Goal: Task Accomplishment & Management: Manage account settings

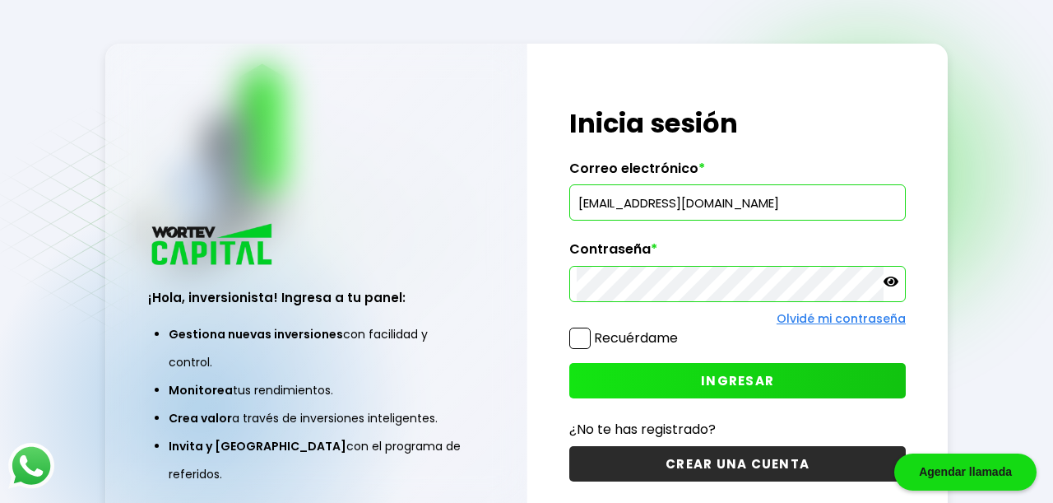
click at [800, 208] on input "[EMAIL_ADDRESS][DOMAIN_NAME]" at bounding box center [738, 202] width 322 height 35
type input "r"
type input "fromero231980"
type input "[EMAIL_ADDRESS][DOMAIN_NAME]"
click at [889, 281] on icon at bounding box center [891, 281] width 15 height 10
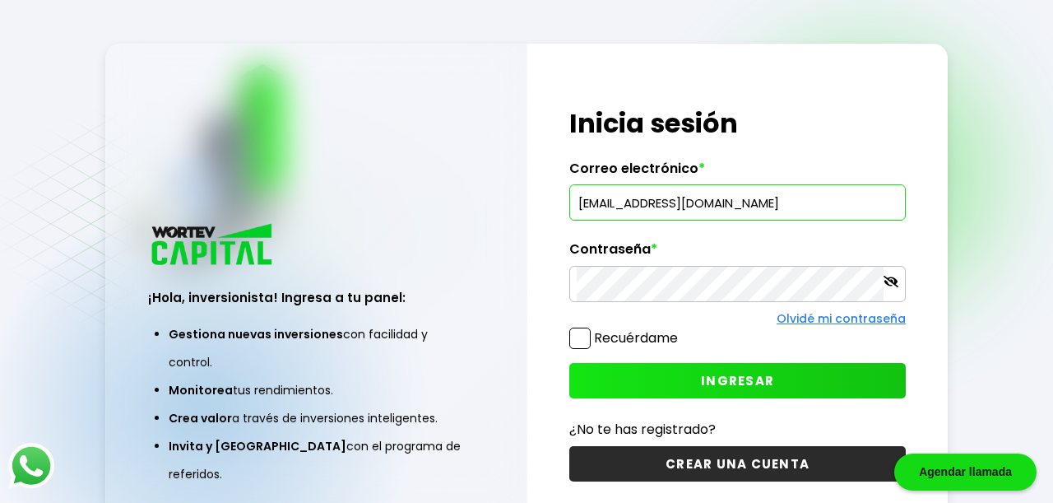
click at [889, 281] on icon at bounding box center [891, 281] width 15 height 15
click at [895, 279] on icon at bounding box center [891, 281] width 15 height 10
click at [582, 337] on span at bounding box center [579, 337] width 21 height 21
click at [681, 330] on input "Recuérdame" at bounding box center [681, 330] width 0 height 0
click at [727, 375] on span "INGRESAR" at bounding box center [737, 380] width 73 height 17
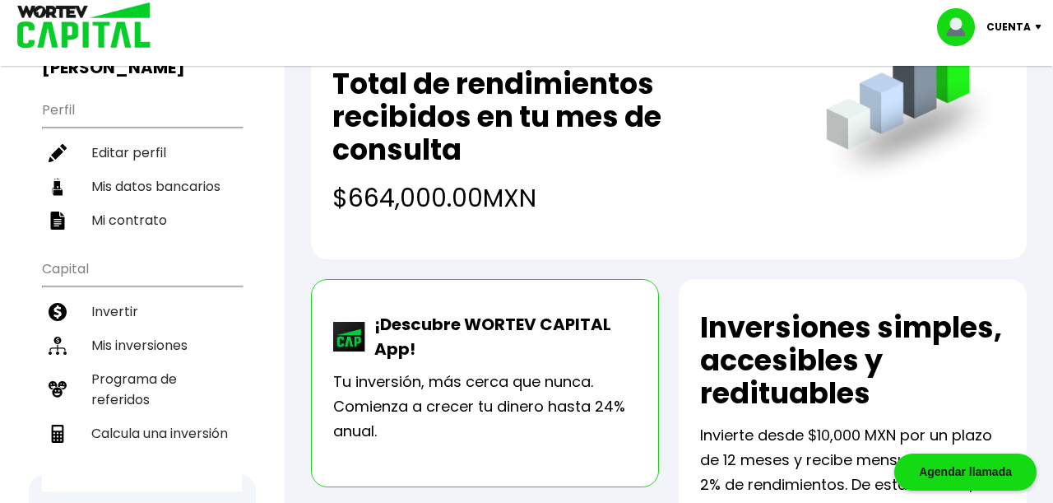
scroll to position [155, 0]
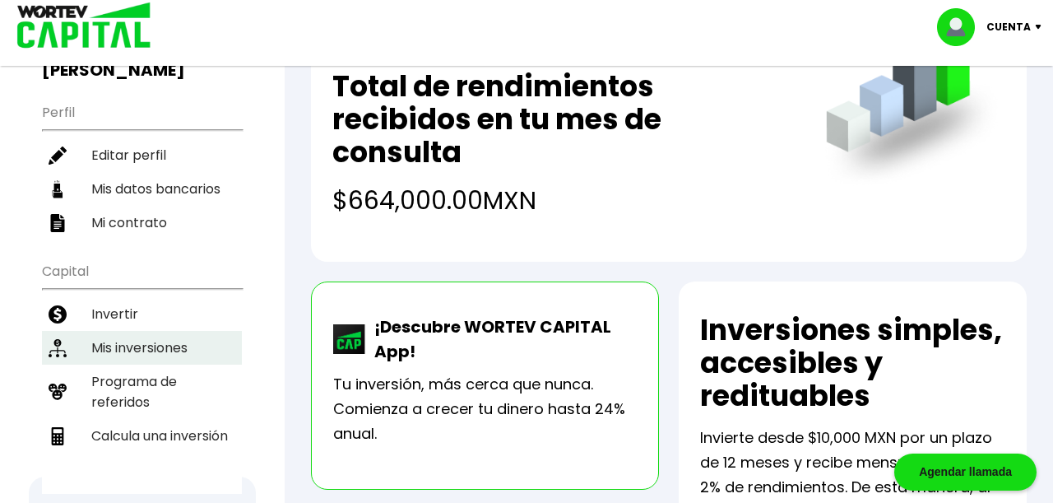
click at [106, 331] on li "Mis inversiones" at bounding box center [142, 348] width 200 height 34
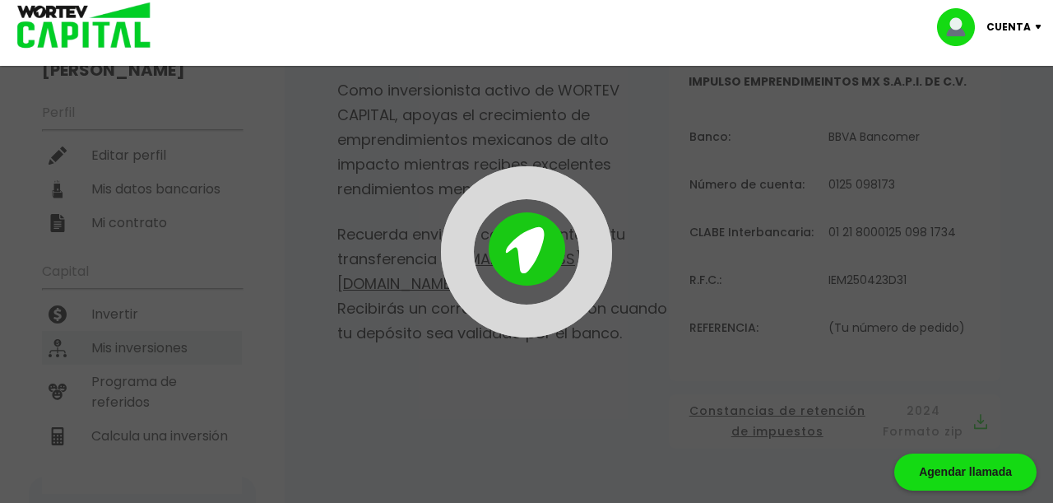
click at [106, 313] on div "¡Ya disponible! DESCARGA LA APP Invierte desde tu celular Buen día, [PERSON_NAM…" at bounding box center [526, 375] width 1053 height 1027
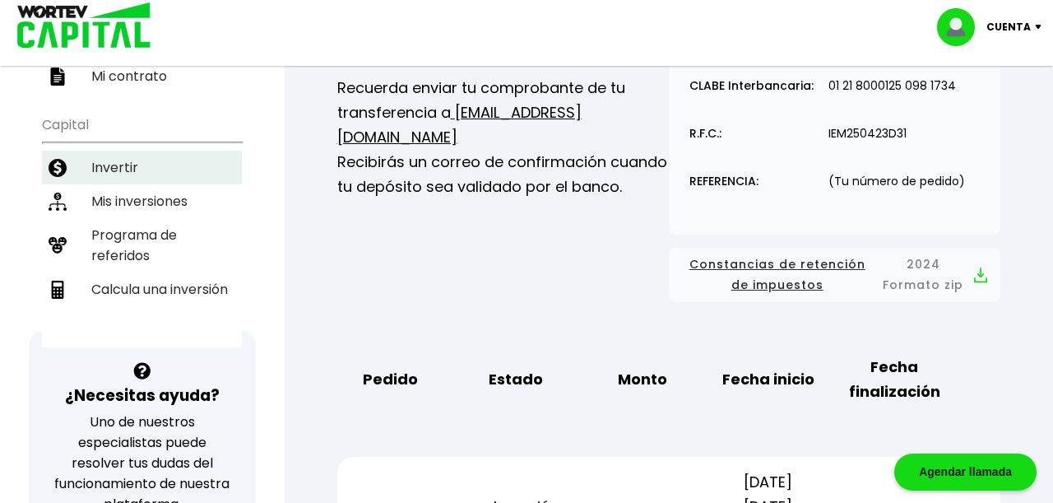
scroll to position [327, 0]
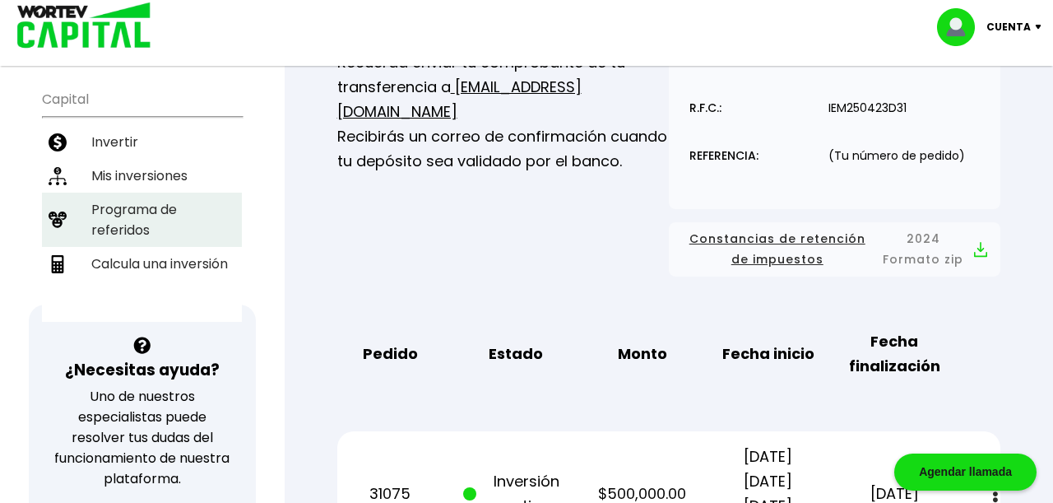
click at [130, 197] on li "Programa de referidos" at bounding box center [142, 220] width 200 height 54
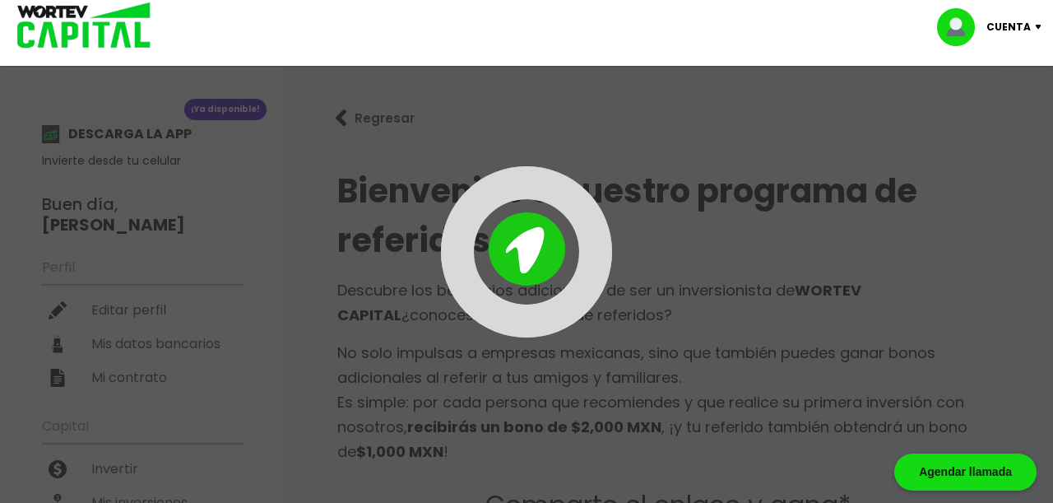
type input "[URL][DOMAIN_NAME]"
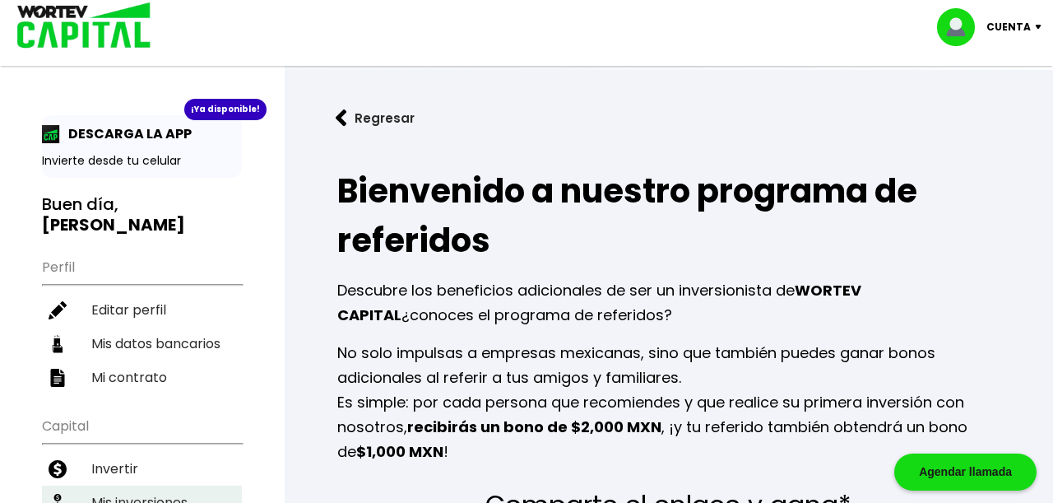
click at [159, 485] on li "Mis inversiones" at bounding box center [142, 502] width 200 height 34
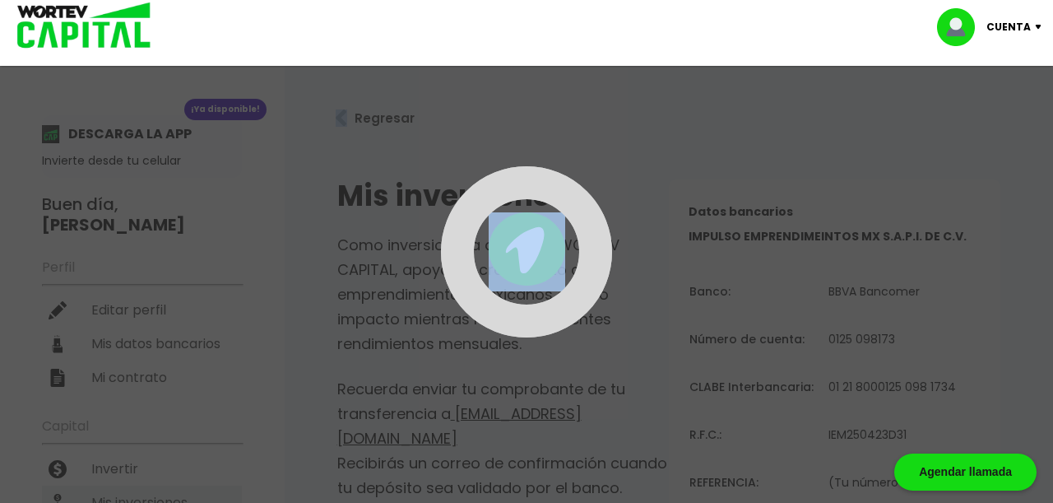
click at [159, 477] on div at bounding box center [526, 251] width 1053 height 503
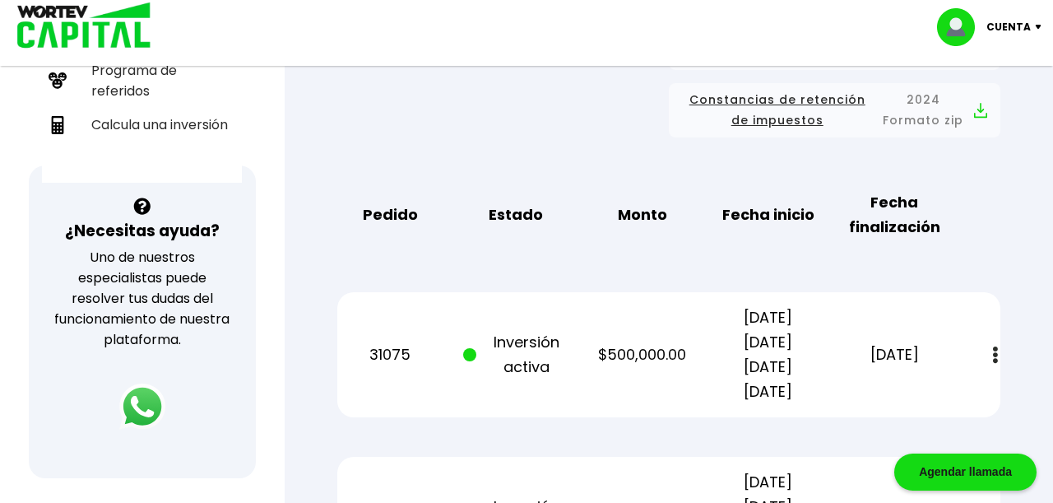
scroll to position [490, 0]
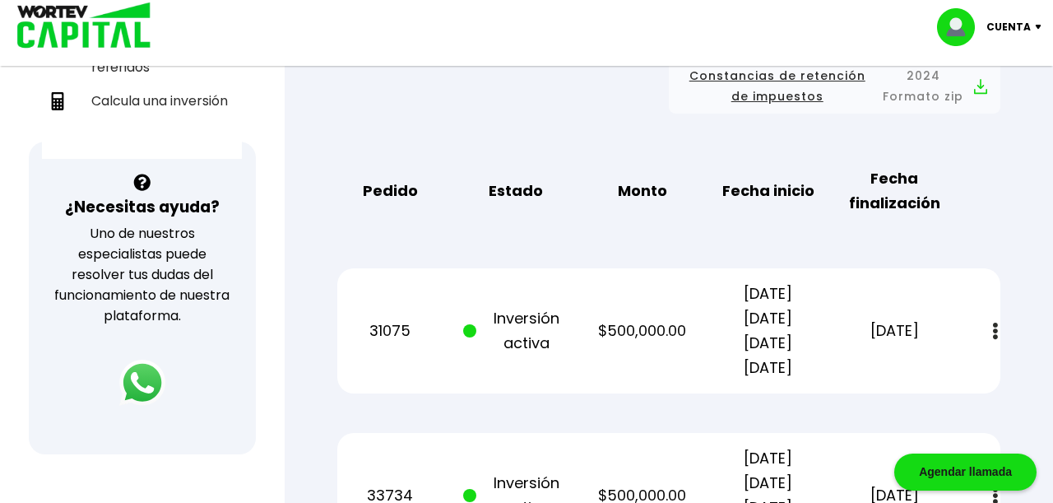
click at [989, 326] on button at bounding box center [995, 330] width 23 height 35
click at [995, 176] on div "Pedido Estado Monto Fecha inicio Fecha finalización" at bounding box center [668, 191] width 663 height 76
click at [993, 324] on img at bounding box center [995, 330] width 5 height 17
click at [984, 327] on button at bounding box center [995, 330] width 23 height 35
click at [875, 374] on link "Estado de cuenta" at bounding box center [881, 375] width 115 height 21
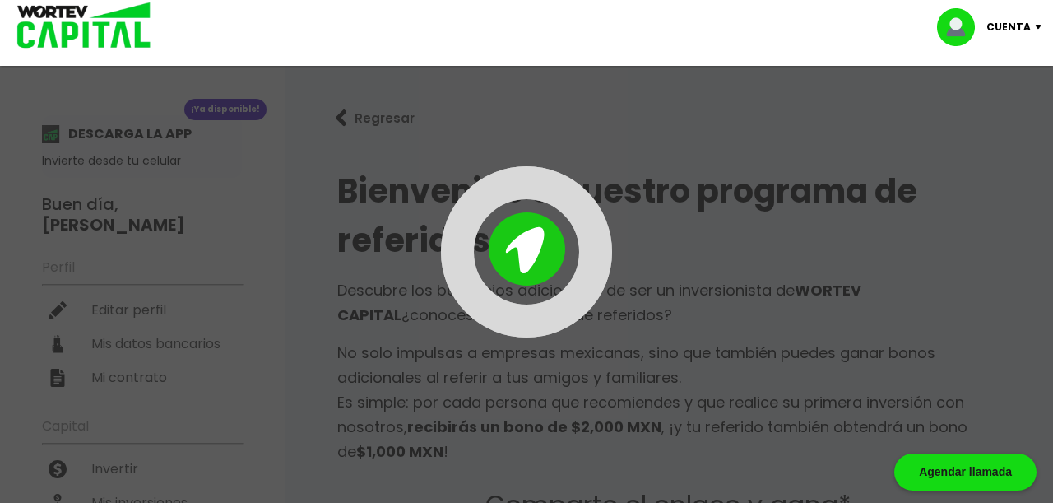
type input "[URL][DOMAIN_NAME]"
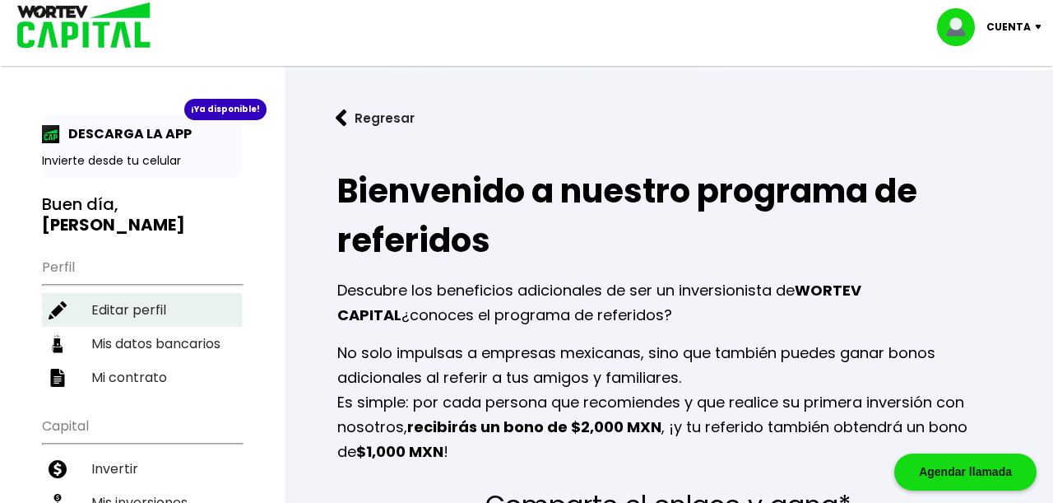
click at [144, 293] on li "Editar perfil" at bounding box center [142, 310] width 200 height 34
select select "Hombre"
select select "Secundaria"
select select "MO"
select select "Bancoppel"
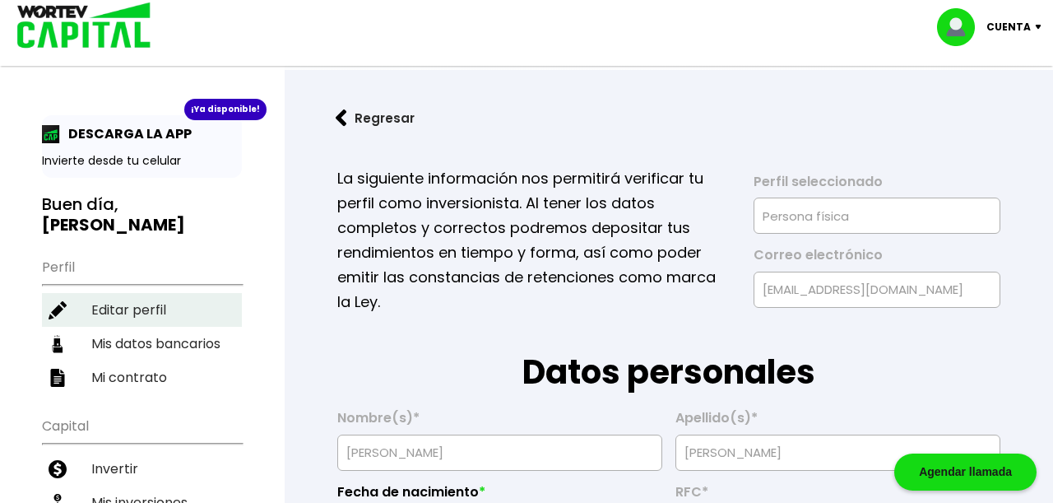
type input "[DATE]"
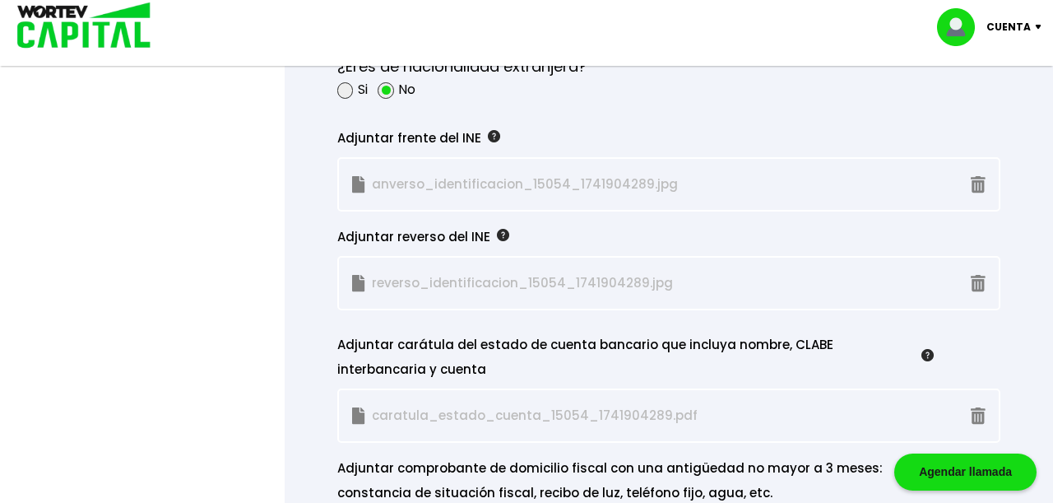
scroll to position [1445, 0]
click at [405, 176] on p "anverso_identificacion_15054_1741904289.jpg" at bounding box center [539, 183] width 375 height 25
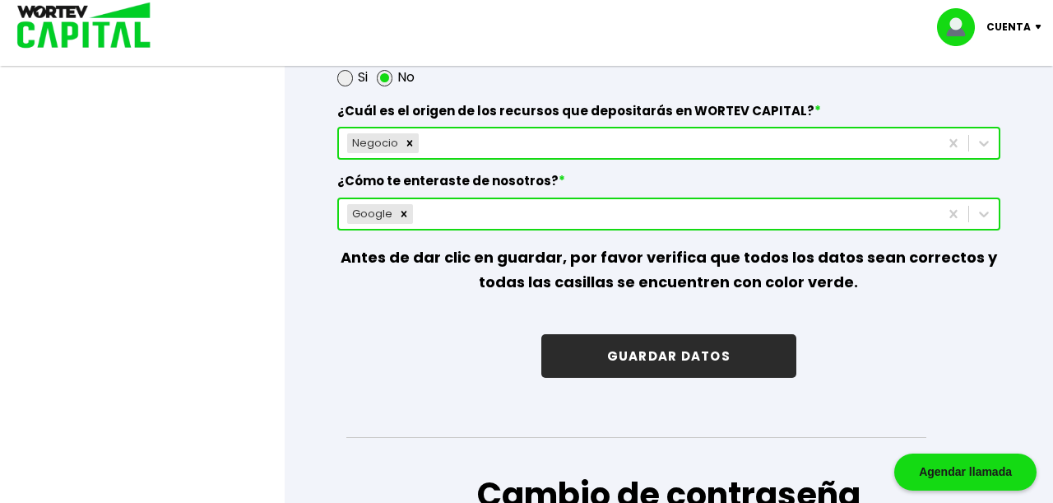
scroll to position [2415, 0]
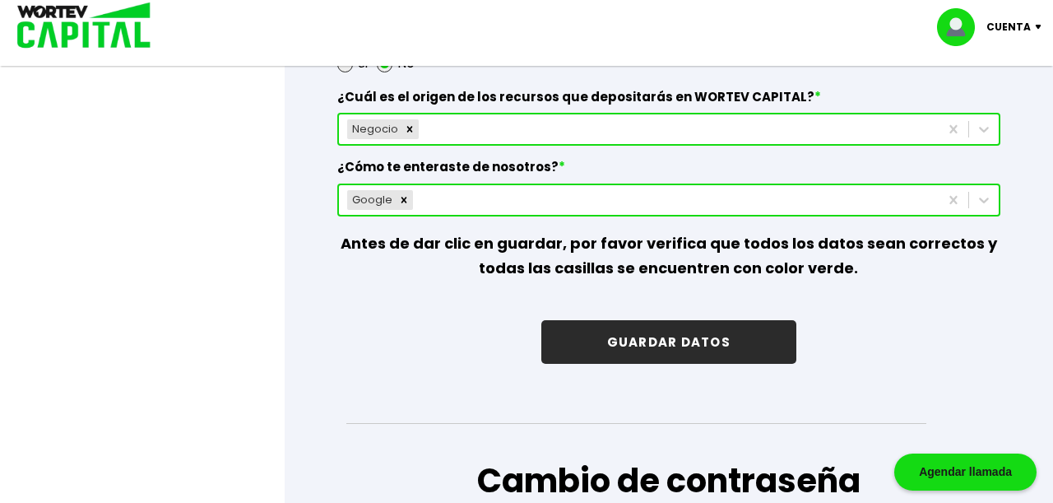
click at [672, 339] on button "GUARDAR DATOS" at bounding box center [668, 342] width 255 height 44
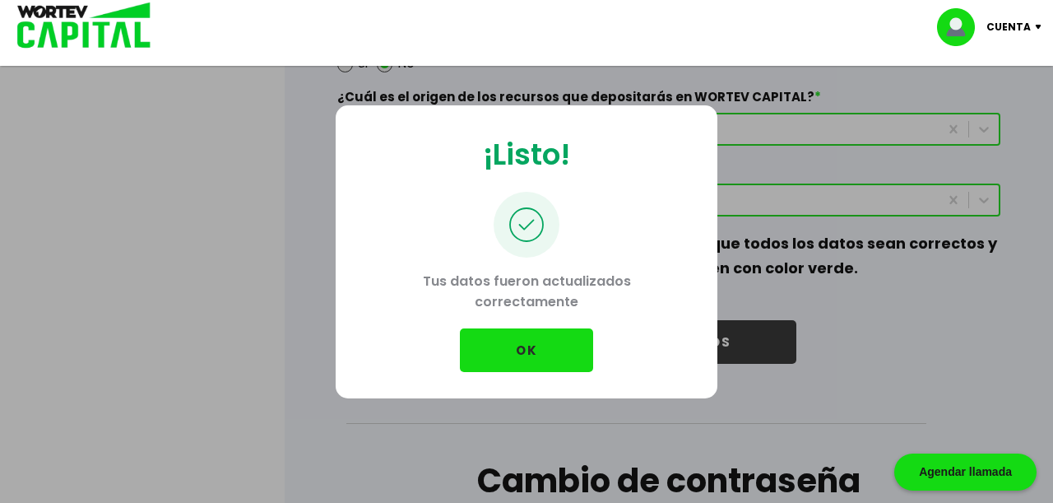
click at [542, 356] on button "OK" at bounding box center [526, 350] width 133 height 44
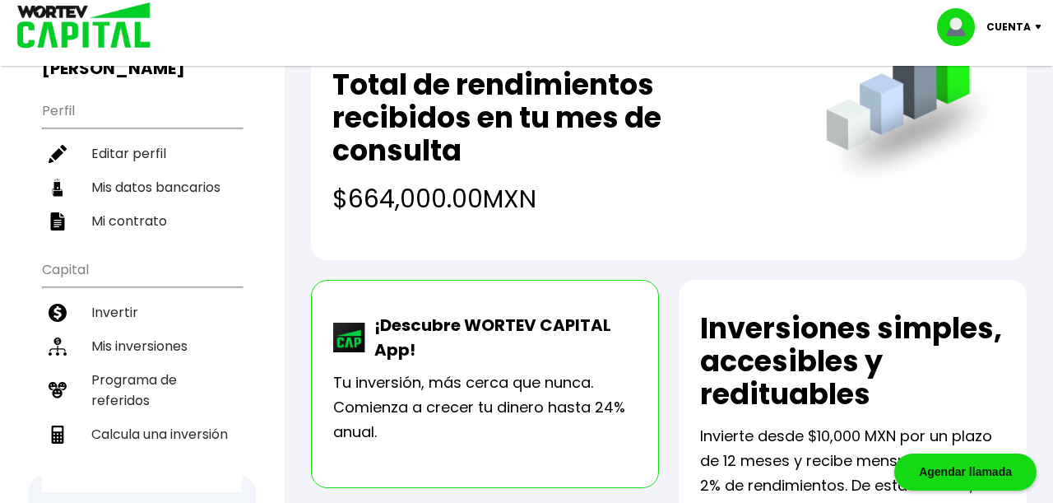
scroll to position [146, 0]
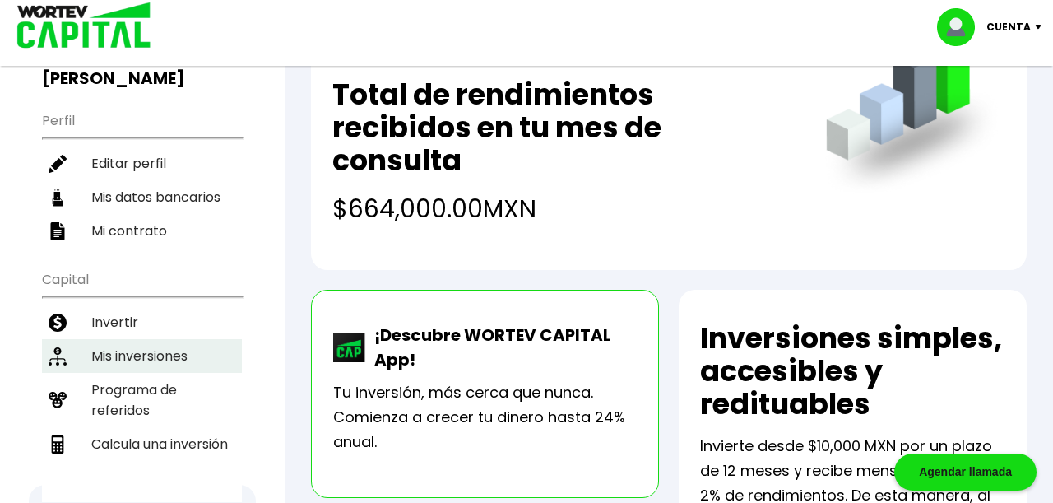
click at [159, 339] on li "Mis inversiones" at bounding box center [142, 356] width 200 height 34
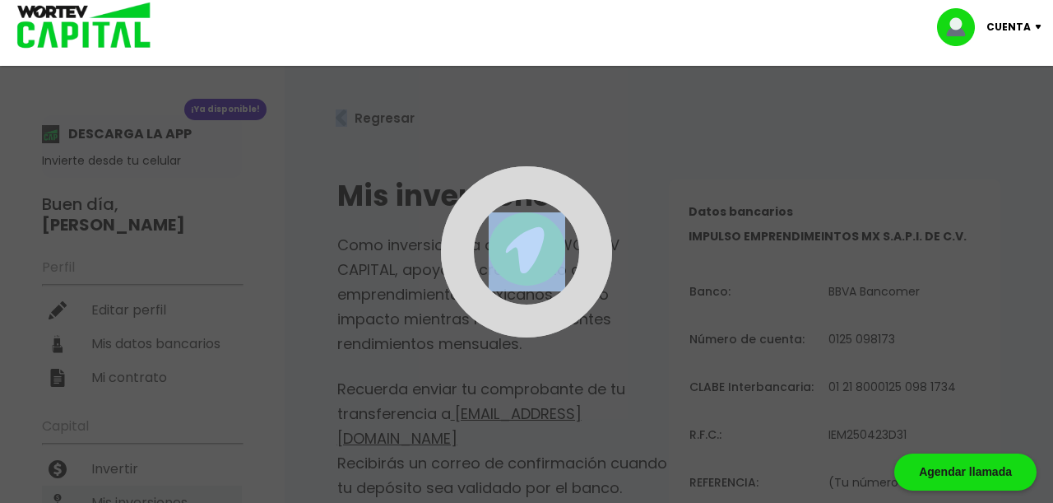
click at [159, 336] on div at bounding box center [526, 251] width 1053 height 503
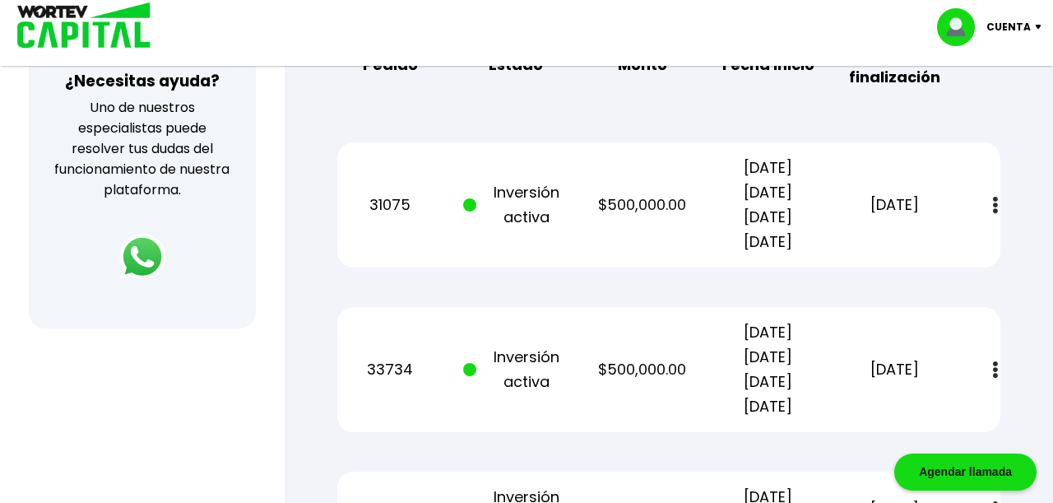
scroll to position [640, 0]
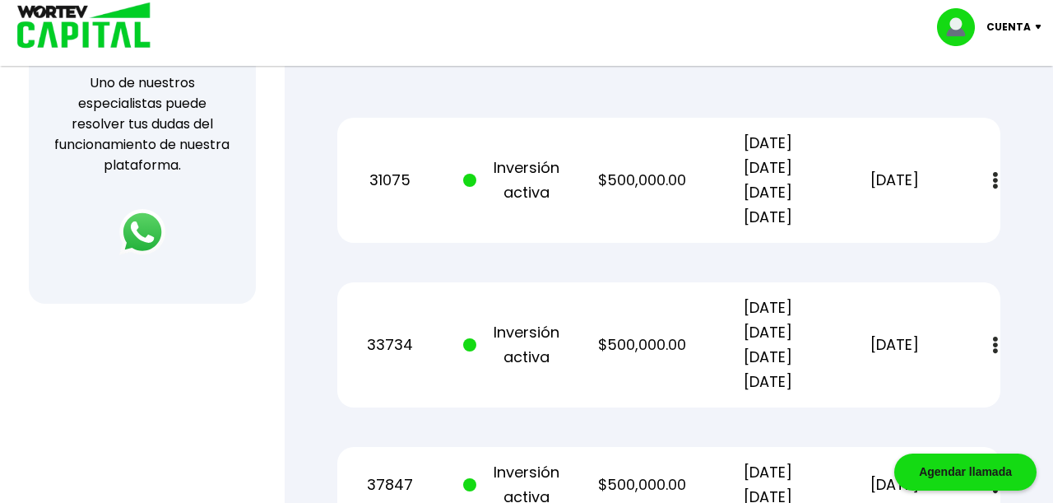
click at [411, 168] on p "31075" at bounding box center [390, 180] width 106 height 25
click at [643, 158] on div "31075 Inversión activa $500,000.00 [DATE] [DATE] [DATE] [DATE] [DATE] Estado de…" at bounding box center [668, 180] width 663 height 125
click at [751, 204] on p "[DATE] [DATE] [DATE] [DATE]" at bounding box center [768, 180] width 106 height 99
click at [624, 376] on div "33734 Inversión activa $500,000.00 [DATE] [DATE] [DATE] [DATE] [DATE] Estado de…" at bounding box center [668, 344] width 663 height 125
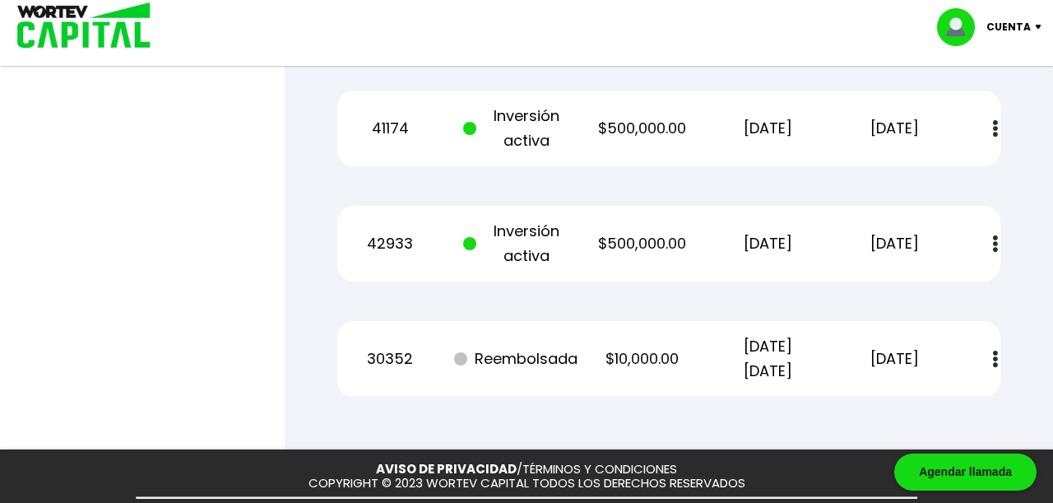
scroll to position [1121, 0]
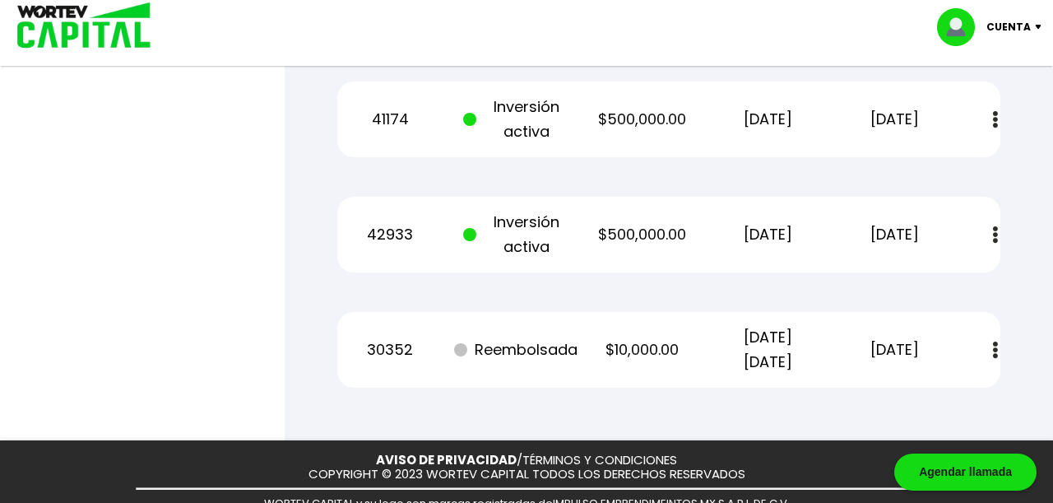
click at [987, 348] on button at bounding box center [995, 349] width 23 height 35
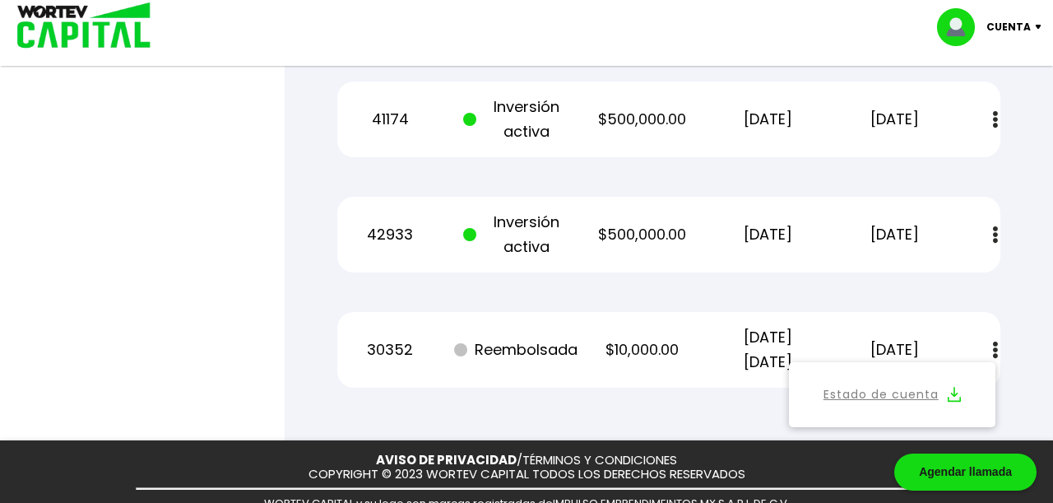
click at [900, 395] on link "Estado de cuenta" at bounding box center [881, 394] width 115 height 21
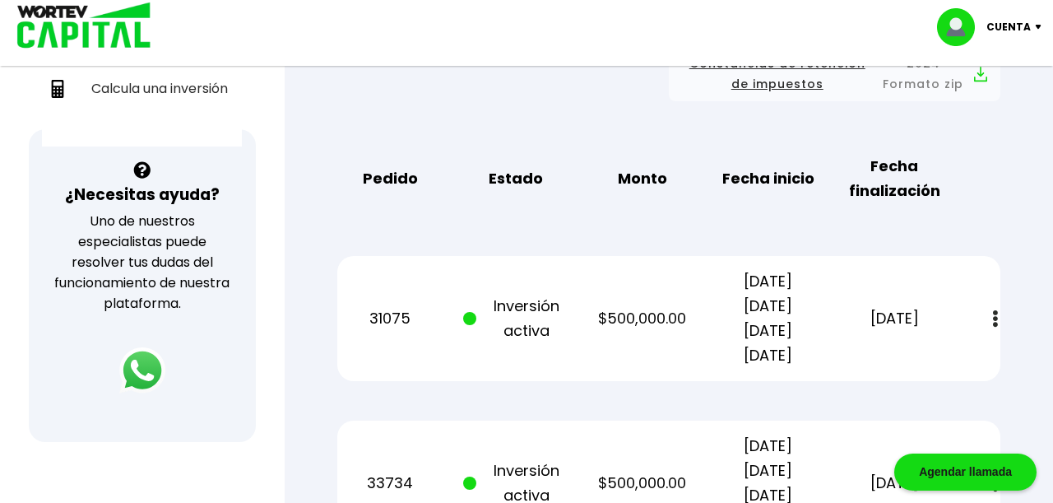
scroll to position [510, 0]
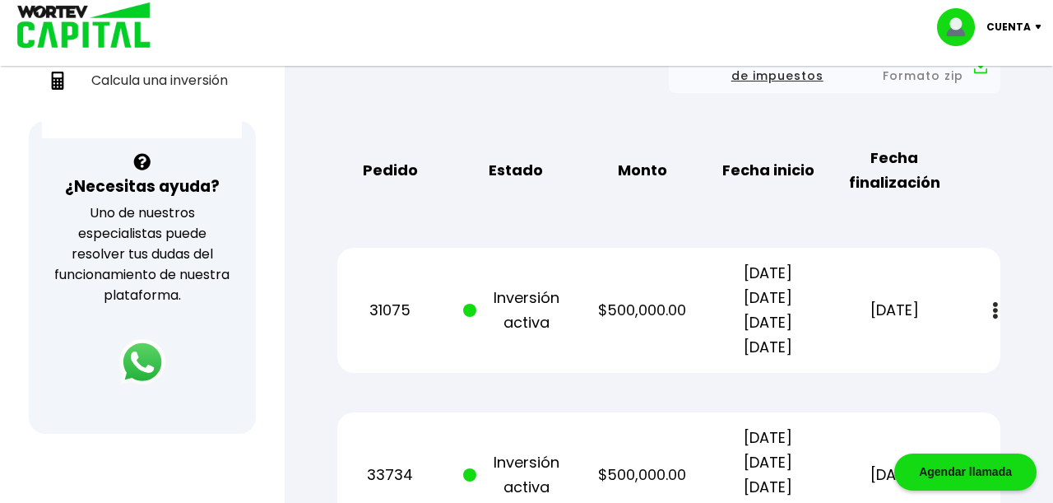
click at [536, 170] on b "Estado" at bounding box center [516, 170] width 54 height 25
click at [651, 169] on b "Monto" at bounding box center [642, 170] width 49 height 25
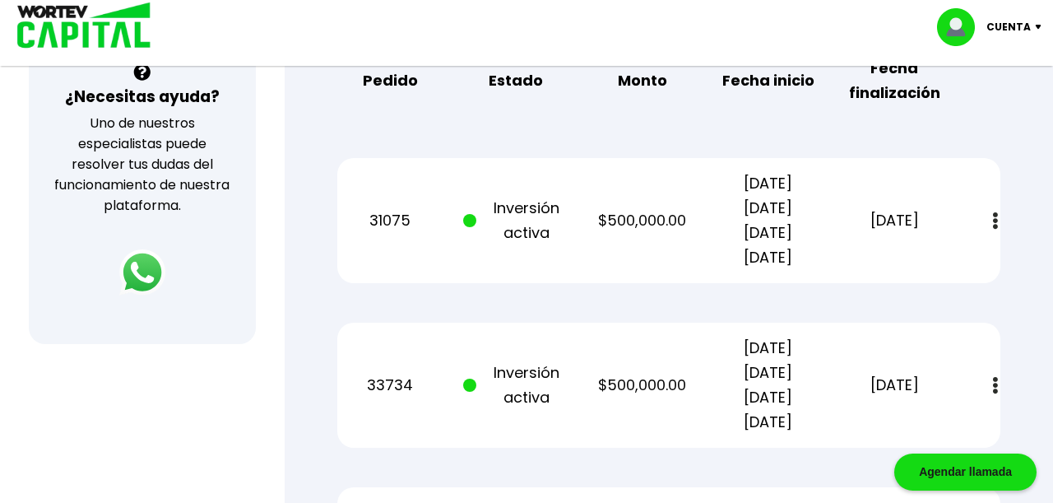
scroll to position [600, 0]
click at [622, 216] on p "$500,000.00" at bounding box center [642, 220] width 106 height 25
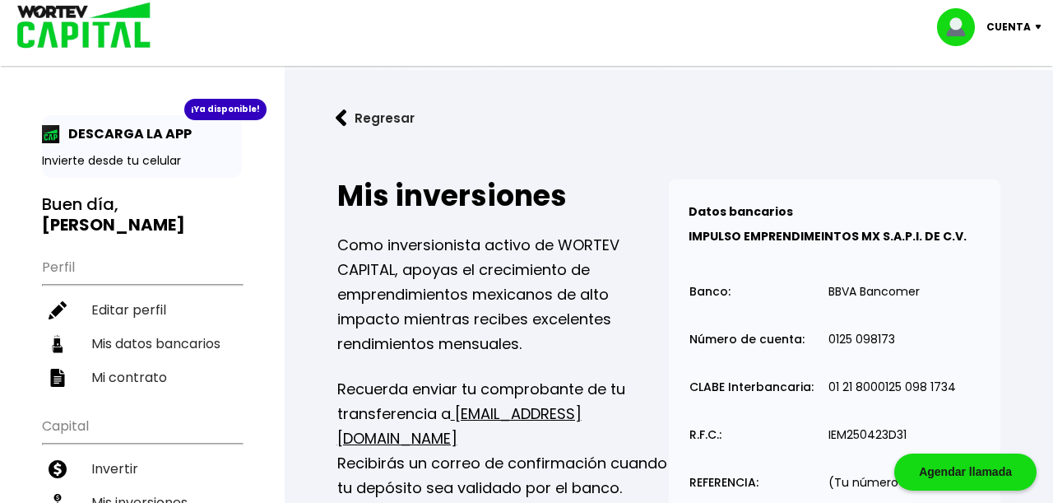
scroll to position [0, 0]
click at [53, 134] on img at bounding box center [51, 134] width 18 height 18
